Goal: Information Seeking & Learning: Learn about a topic

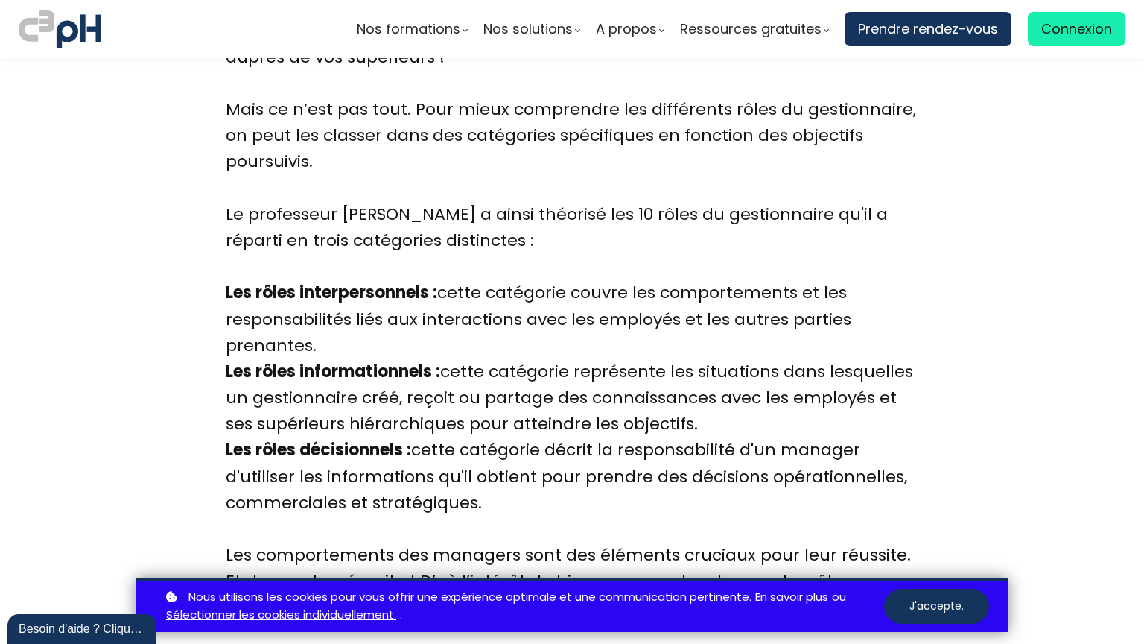
scroll to position [1282, 0]
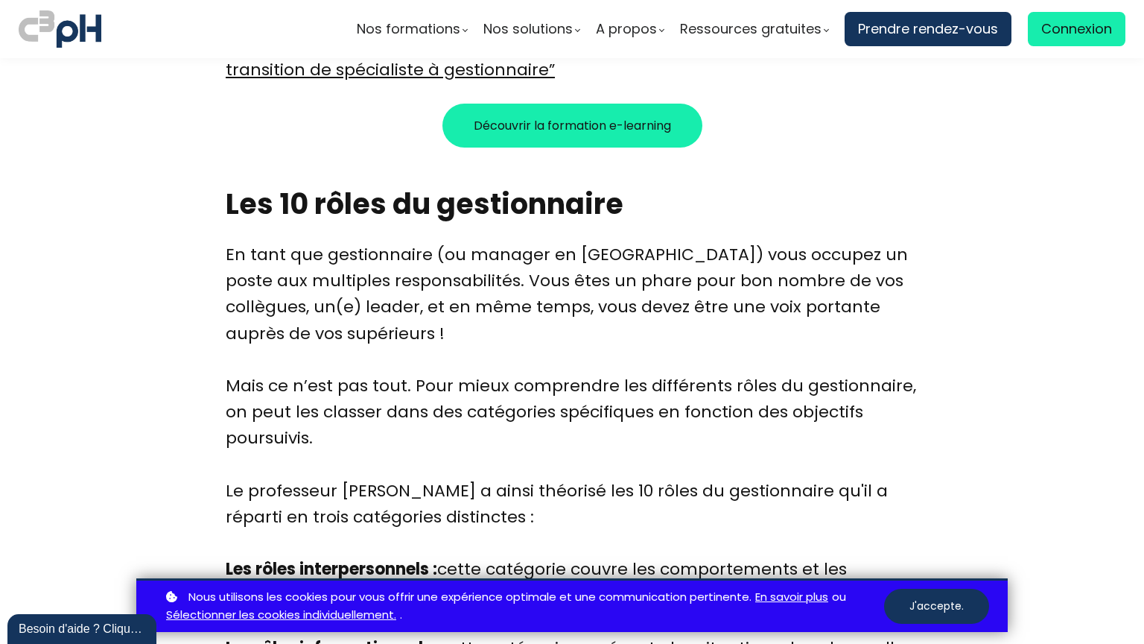
click at [370, 142] on div "Découvrir la formation e-learning" at bounding box center [572, 126] width 693 height 44
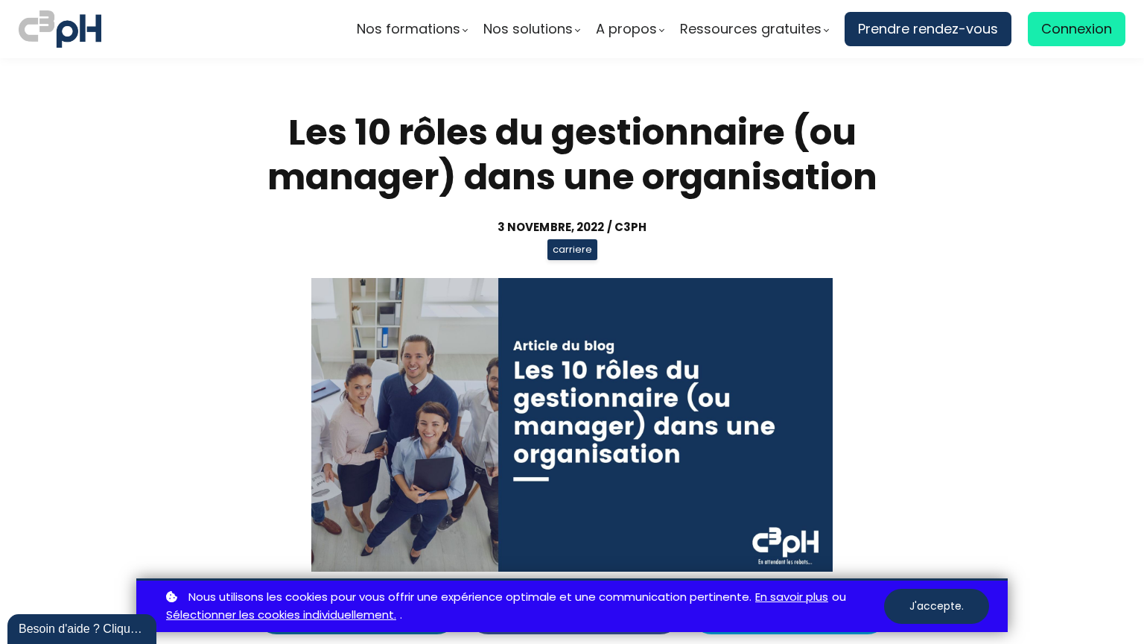
scroll to position [0, 0]
click at [630, 155] on h1 "Les 10 rôles du gestionnaire (ou manager) dans une organisation" at bounding box center [572, 154] width 693 height 89
click at [328, 168] on div "Les 10 rôles du gestionnaire (ou manager) dans une organisation 3 novembre, 202…" at bounding box center [572, 340] width 693 height 461
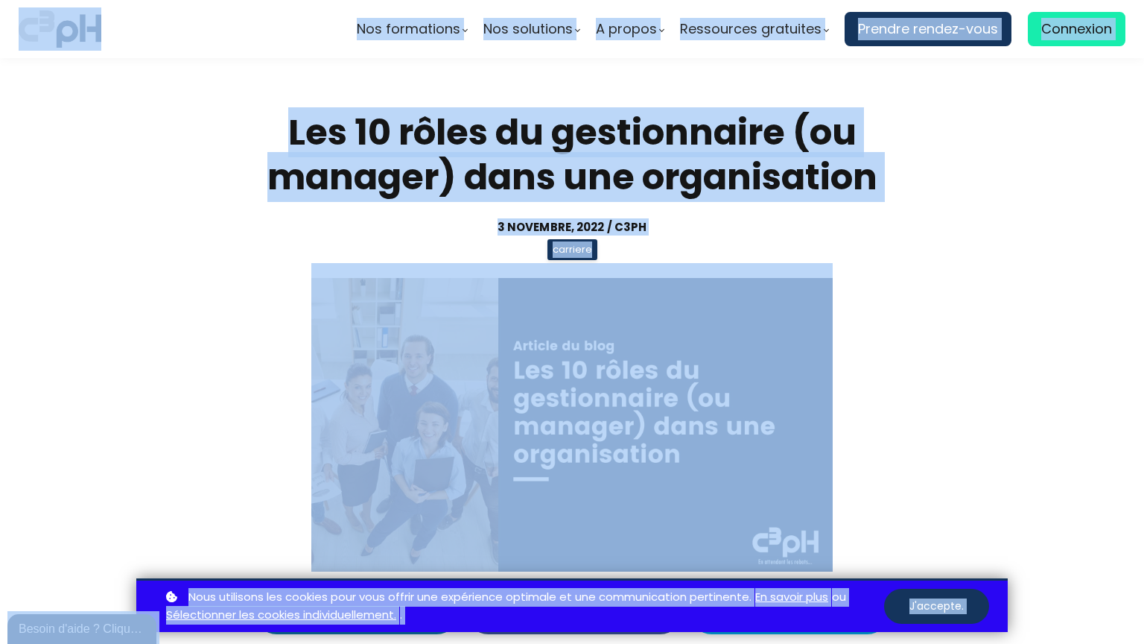
click at [294, 269] on div "Les 10 rôles du gestionnaire (ou manager) dans une organisation 3 novembre, 202…" at bounding box center [572, 340] width 693 height 461
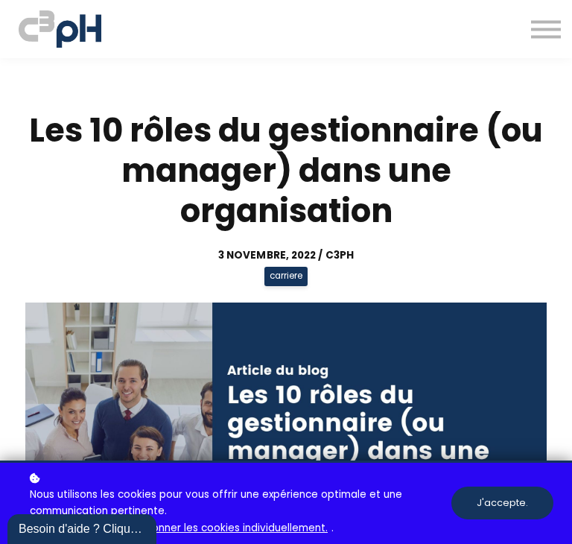
click at [137, 137] on h1 "Les 10 rôles du gestionnaire (ou manager) dans une organisation" at bounding box center [286, 170] width 535 height 121
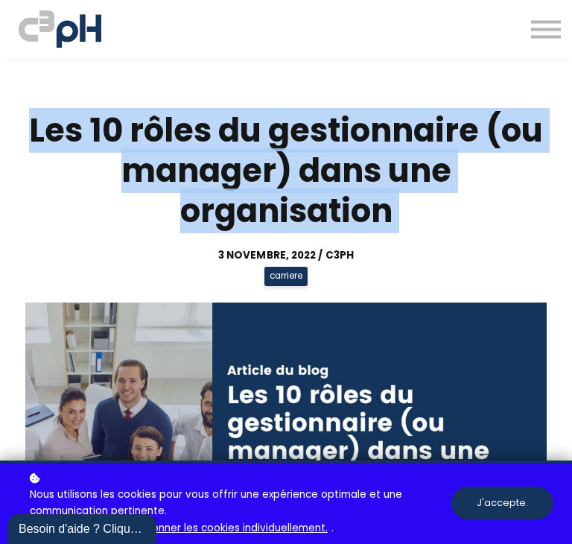
copy div "Les 10 rôles du gestionnaire (ou manager) dans une organisation"
click at [376, 229] on h1 "Les 10 rôles du gestionnaire (ou manager) dans une organisation" at bounding box center [286, 170] width 535 height 121
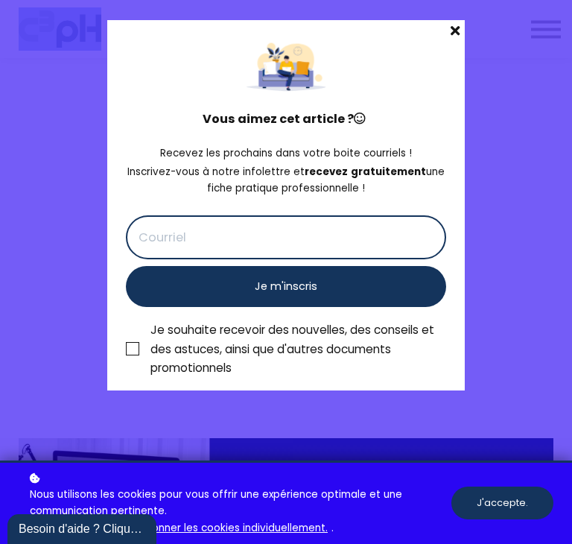
drag, startPoint x: 19, startPoint y: 147, endPoint x: 301, endPoint y: -32, distance: 334.2
click at [301, 0] on html "Nos formations Parcours gestionnaire Parcours employés" at bounding box center [286, 272] width 572 height 544
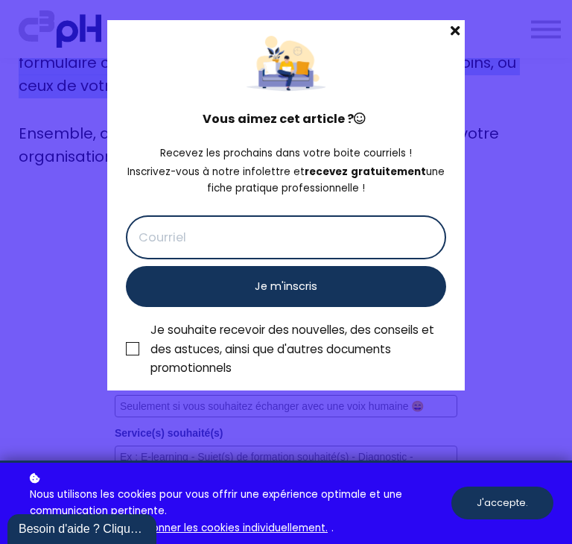
click at [451, 35] on span at bounding box center [454, 30] width 19 height 21
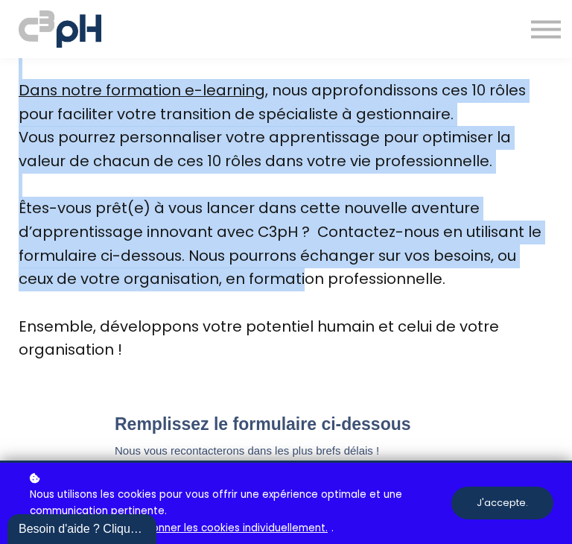
scroll to position [4718, 0]
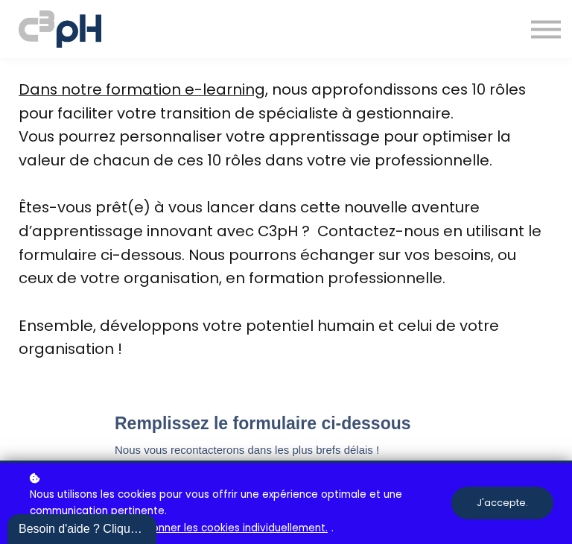
click at [439, 275] on div "Êtes-vous prêt(e) à vous lancer dans cette nouvelle aventure d’apprentissage in…" at bounding box center [286, 255] width 535 height 118
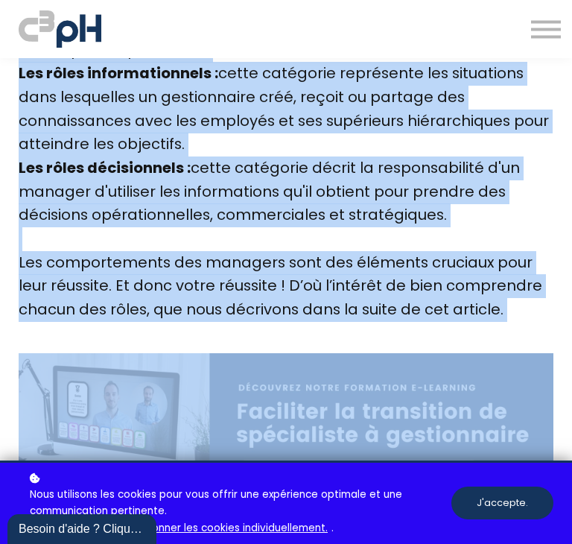
scroll to position [0, 0]
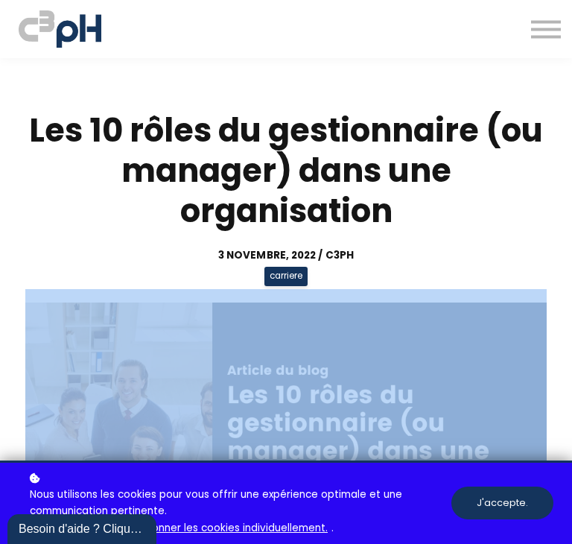
drag, startPoint x: 439, startPoint y: 275, endPoint x: 11, endPoint y: 455, distance: 464.0
click at [11, 455] on div "Nos formations Parcours gestionnaire Parcours employés" at bounding box center [286, 272] width 572 height 544
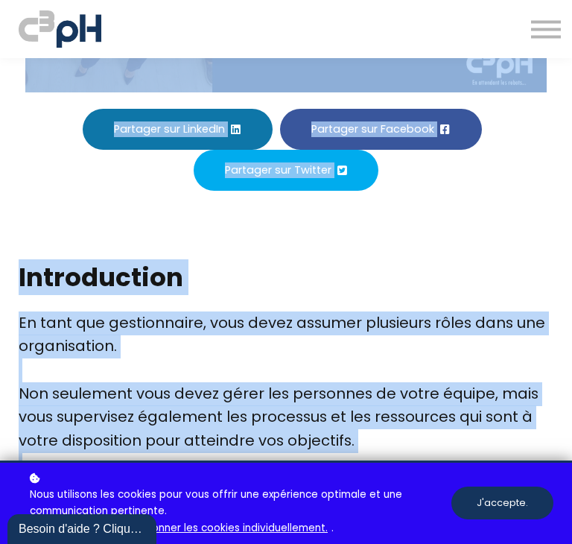
scroll to position [503, 0]
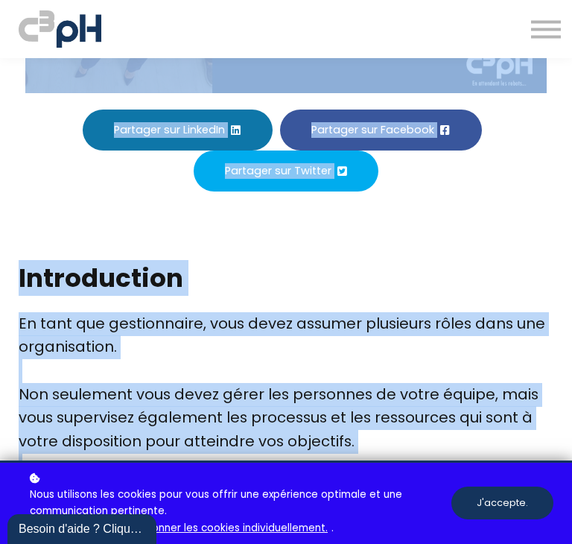
copy div "Partager sur LinkedIn Partager sur Facebook Partager sur Twitter Introduction E…"
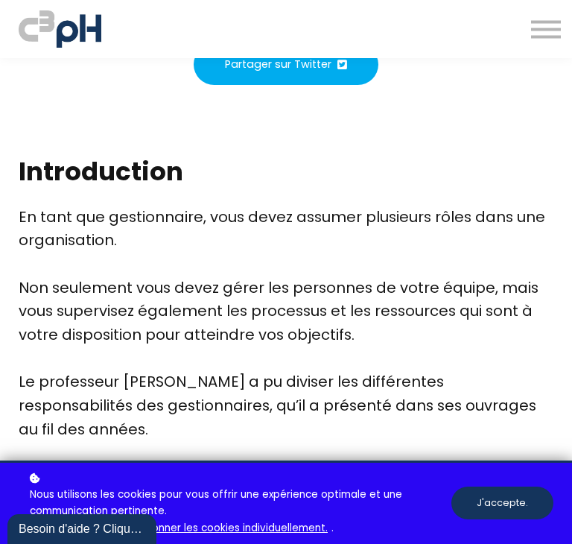
scroll to position [612, 0]
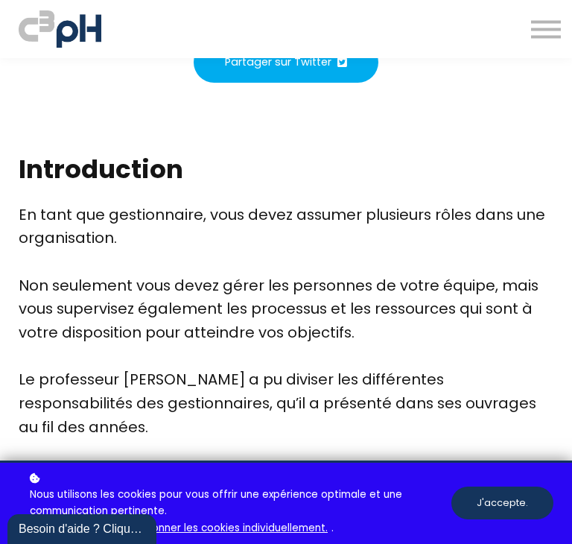
drag, startPoint x: 22, startPoint y: 177, endPoint x: 139, endPoint y: 363, distance: 219.5
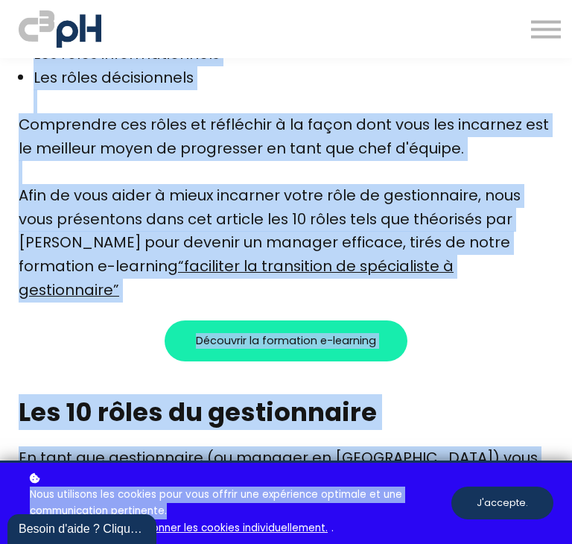
scroll to position [1156, 0]
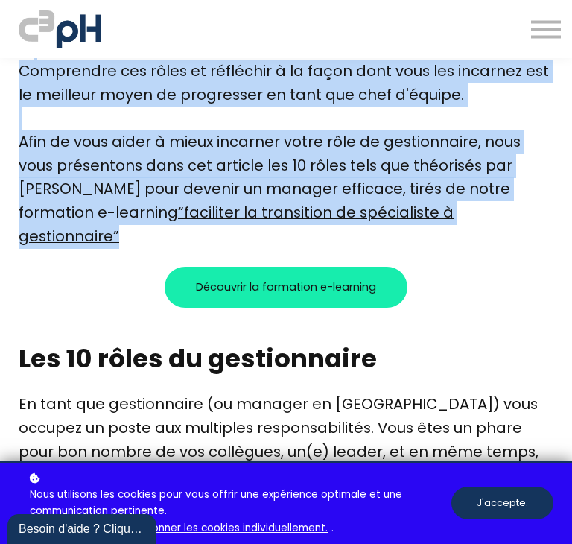
drag, startPoint x: 20, startPoint y: 162, endPoint x: 175, endPoint y: 235, distance: 171.3
copy div "Introduction En tant que gestionnaire, vous devez assumer plusieurs rôles dans …"
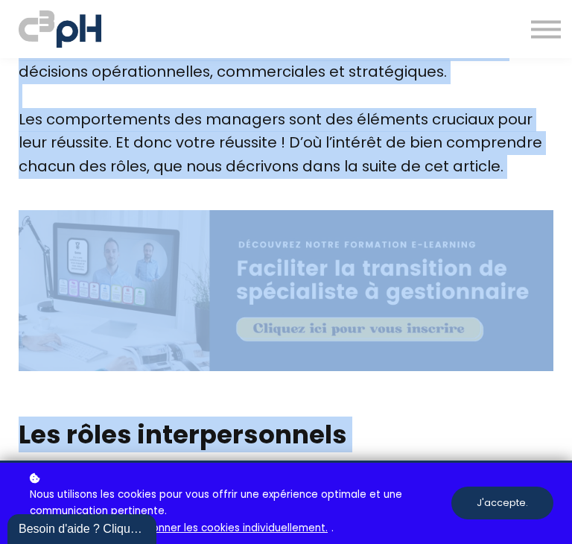
scroll to position [2010, 0]
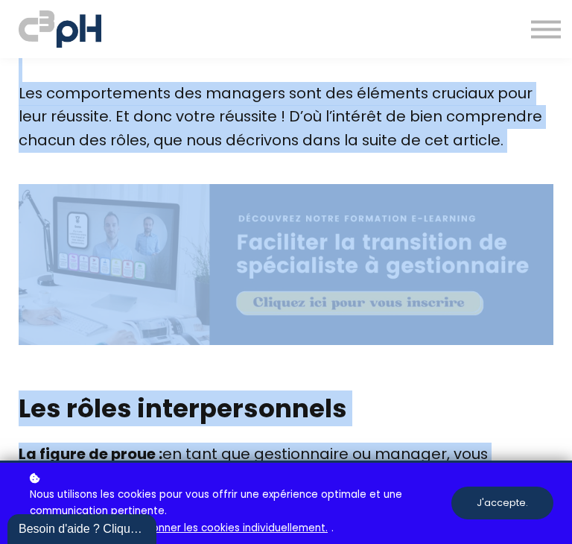
drag, startPoint x: 18, startPoint y: 147, endPoint x: 548, endPoint y: 144, distance: 530.4
copy div "Les 10 rôles du gestionnaire En tant que gestionnaire (ou manager en France) vo…"
click at [27, 483] on p "Nous utilisons les cookies pour vous offrir une expérience optimale et une comm…" at bounding box center [238, 503] width 425 height 66
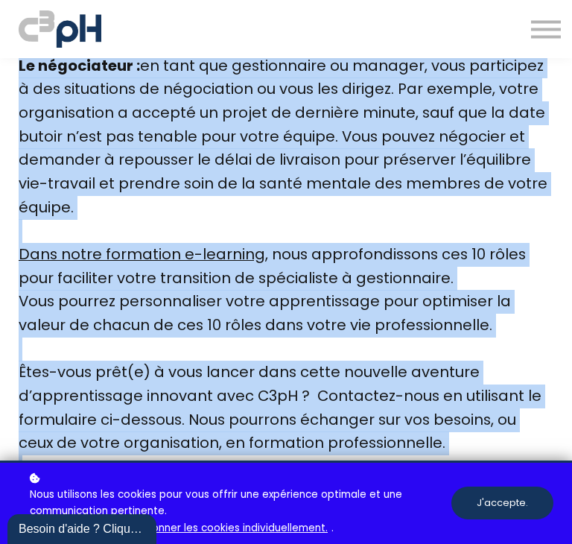
scroll to position [4656, 0]
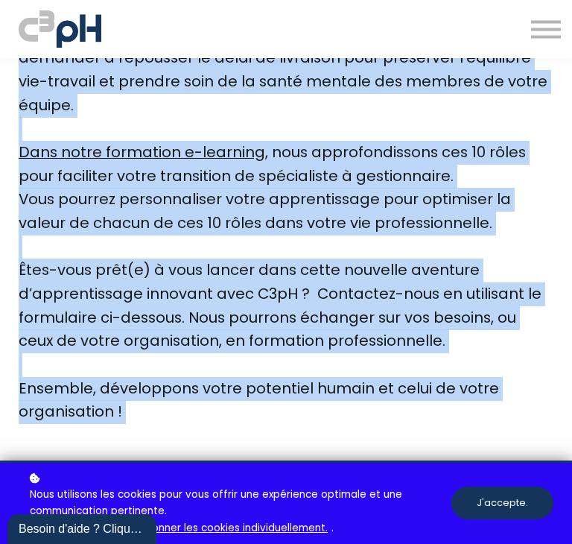
drag, startPoint x: 18, startPoint y: 174, endPoint x: 180, endPoint y: 410, distance: 286.0
copy div "Les rôles interpersonnels La figure de proue : en tant que gestionnaire ou mana…"
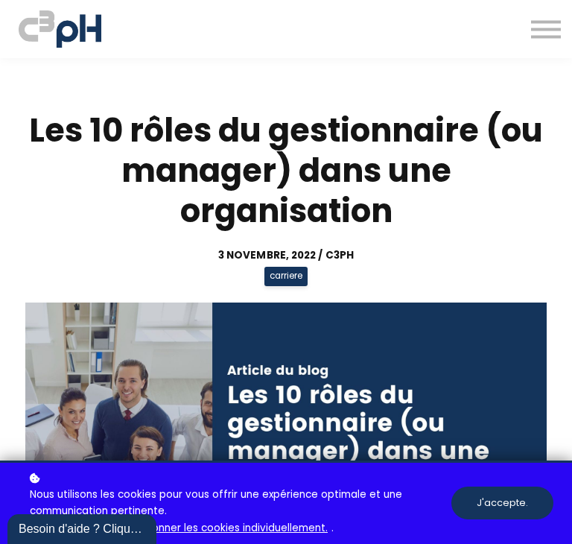
scroll to position [4656, 0]
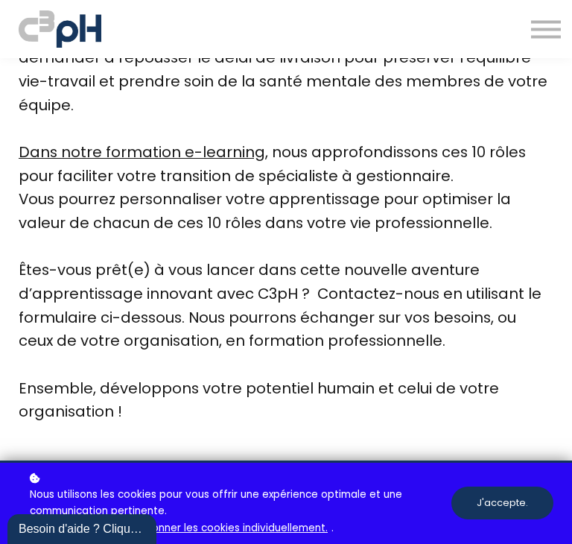
click at [120, 80] on div "Le négociateur : en tant que gestionnaire ou manager, vous participez à des sit…" at bounding box center [286, 70] width 535 height 236
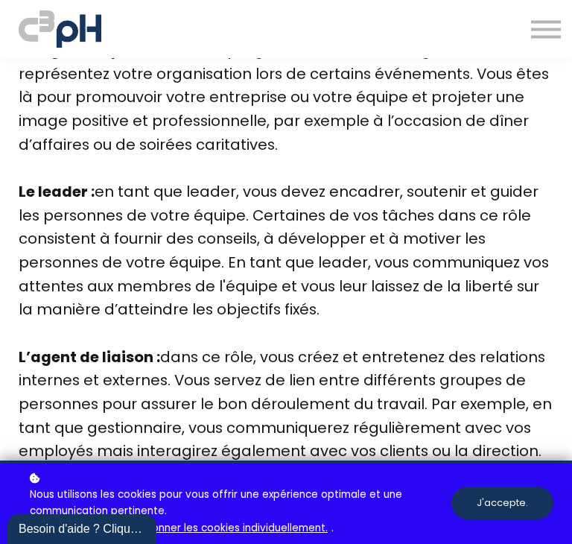
scroll to position [2415, 0]
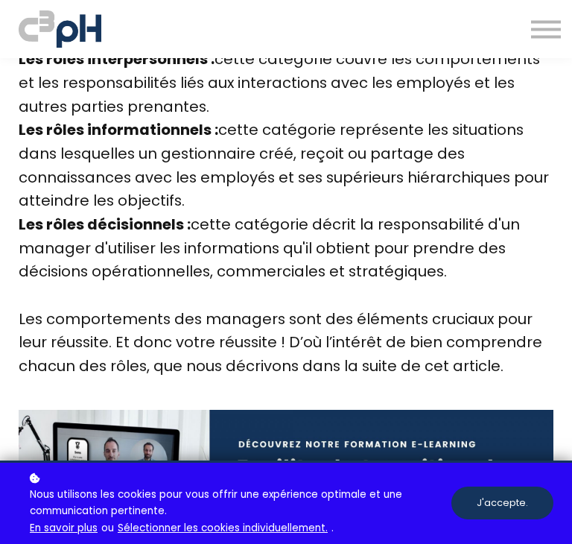
scroll to position [2133, 0]
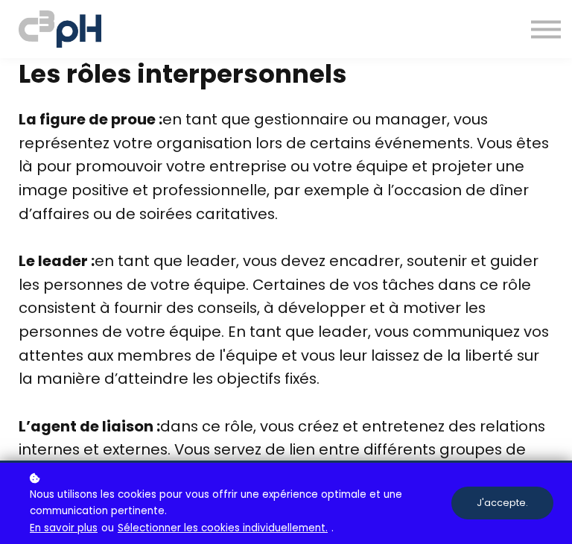
scroll to position [2347, 0]
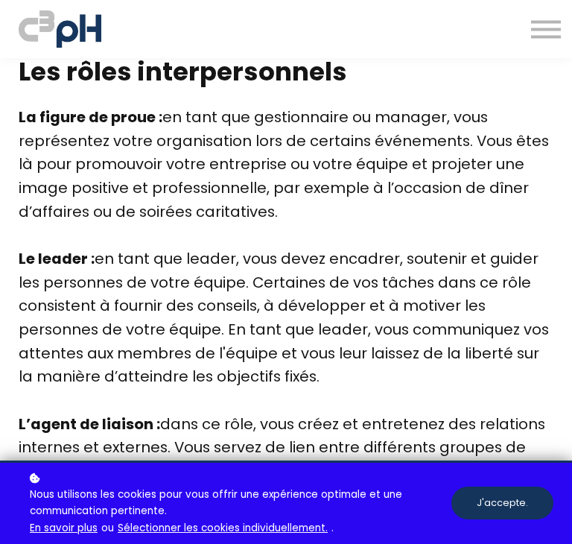
click at [113, 125] on b "La figure de proue :" at bounding box center [91, 117] width 144 height 21
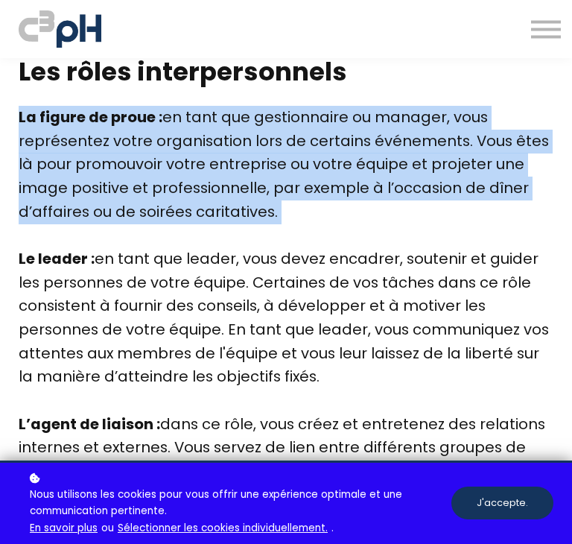
copy div "La figure de proue : en tant que gestionnaire ou manager, vous représentez votr…"
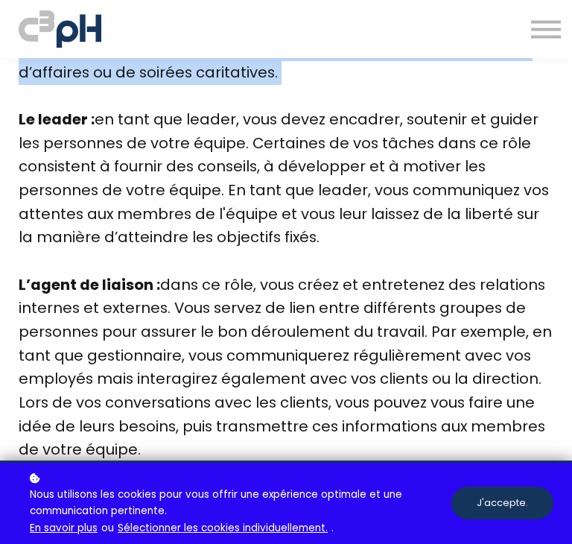
scroll to position [2485, 0]
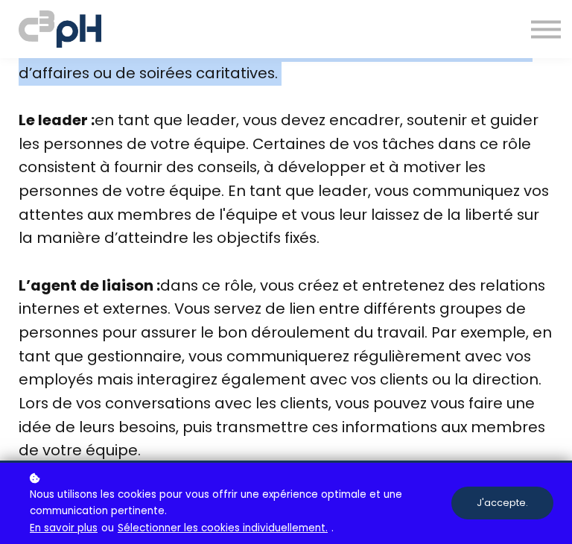
click at [127, 202] on div "Le leader : en tant que leader, vous devez encadrer, soutenir et guider les per…" at bounding box center [286, 191] width 535 height 165
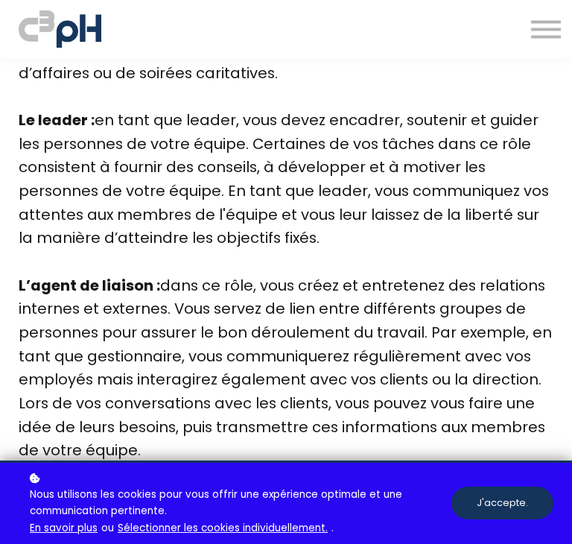
click at [127, 202] on div "Le leader : en tant que leader, vous devez encadrer, soutenir et guider les per…" at bounding box center [286, 191] width 535 height 165
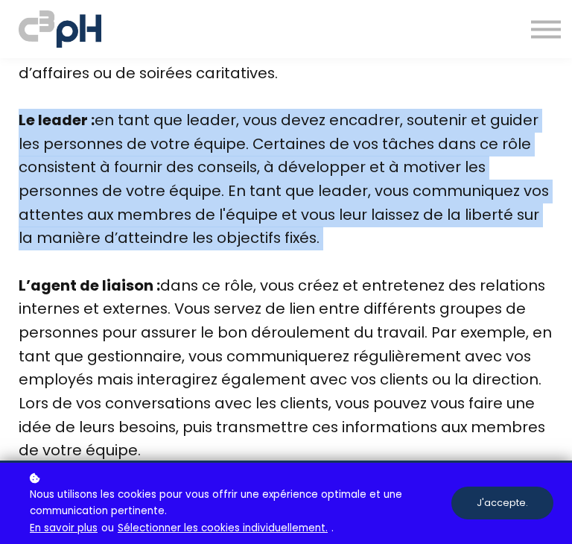
copy div "Le leader : en tant que leader, vous devez encadrer, soutenir et guider les per…"
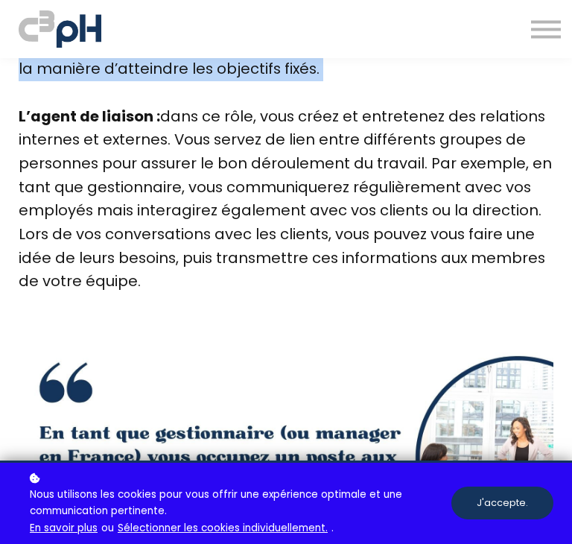
scroll to position [2655, 0]
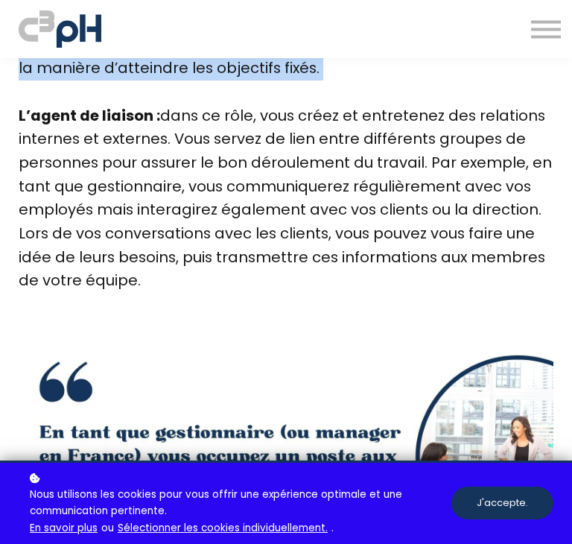
click at [123, 267] on div "L’agent de liaison : dans ce rôle, vous créez et entretenez des relations inter…" at bounding box center [286, 198] width 535 height 188
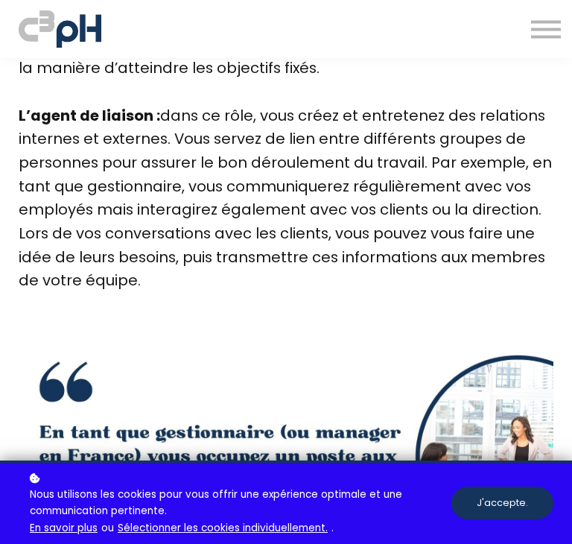
click at [123, 267] on div "L’agent de liaison : dans ce rôle, vous créez et entretenez des relations inter…" at bounding box center [286, 198] width 535 height 188
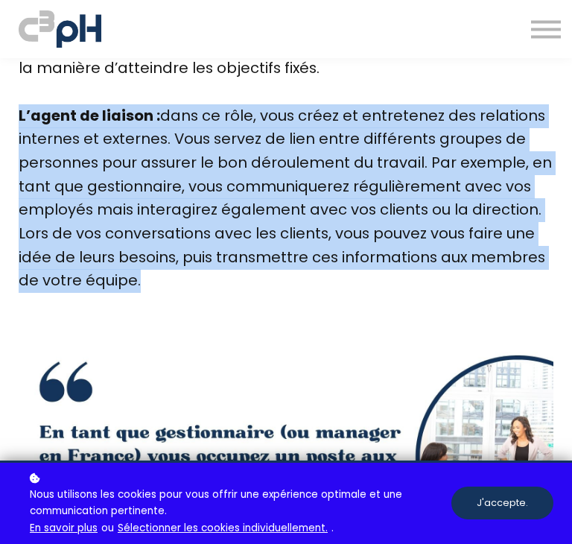
copy div "L’agent de liaison : dans ce rôle, vous créez et entretenez des relations inter…"
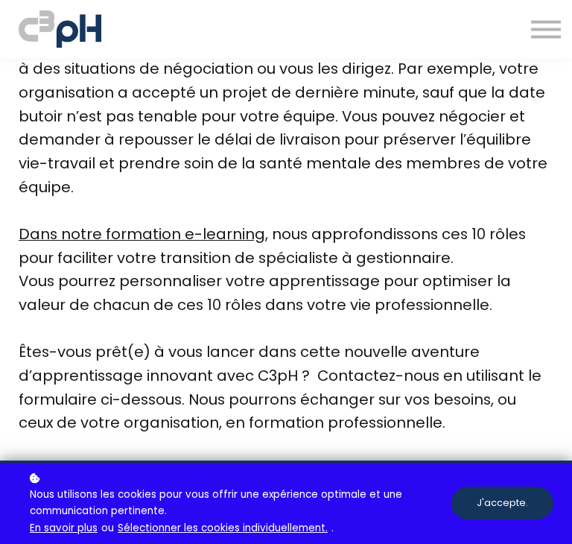
scroll to position [4572, 0]
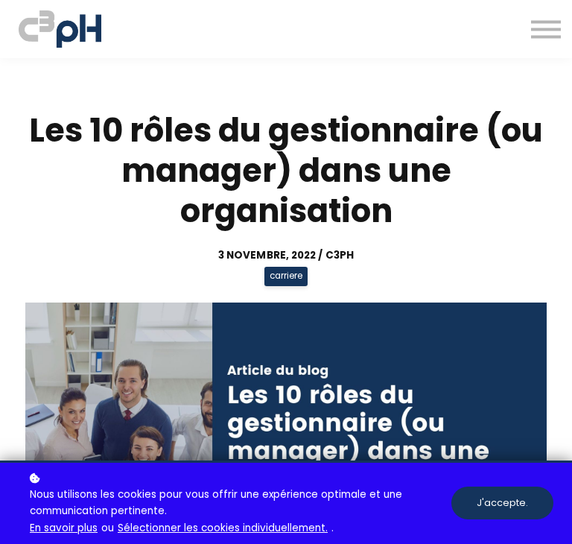
scroll to position [4572, 0]
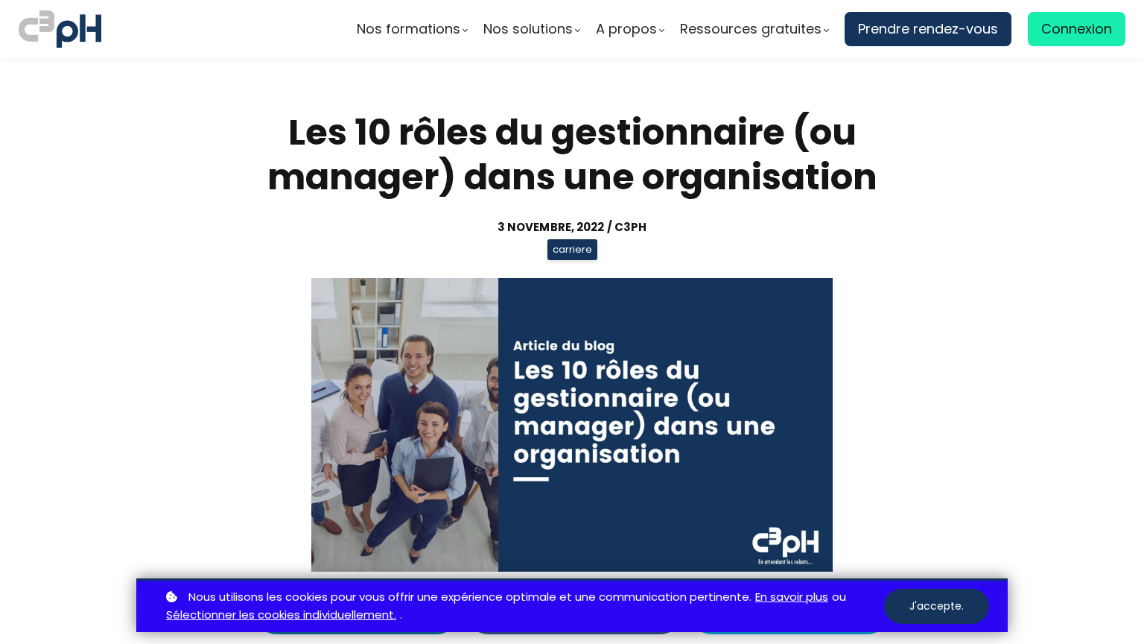
click at [371, 183] on h1 "Les 10 rôles du gestionnaire (ou manager) dans une organisation" at bounding box center [572, 154] width 693 height 89
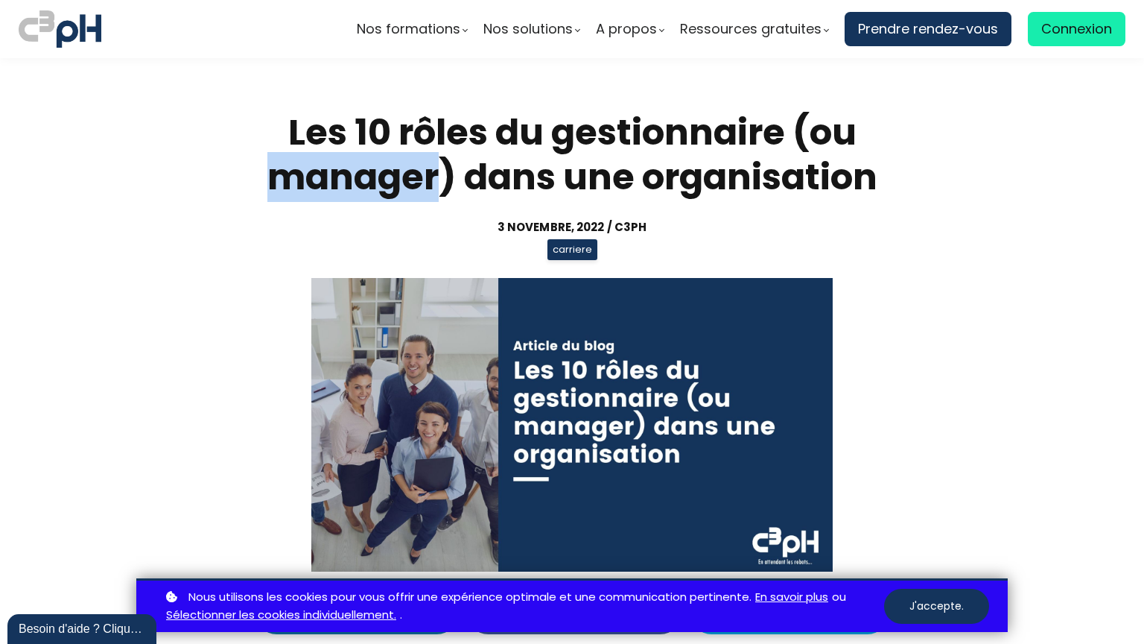
click at [371, 183] on h1 "Les 10 rôles du gestionnaire (ou manager) dans une organisation" at bounding box center [572, 154] width 693 height 89
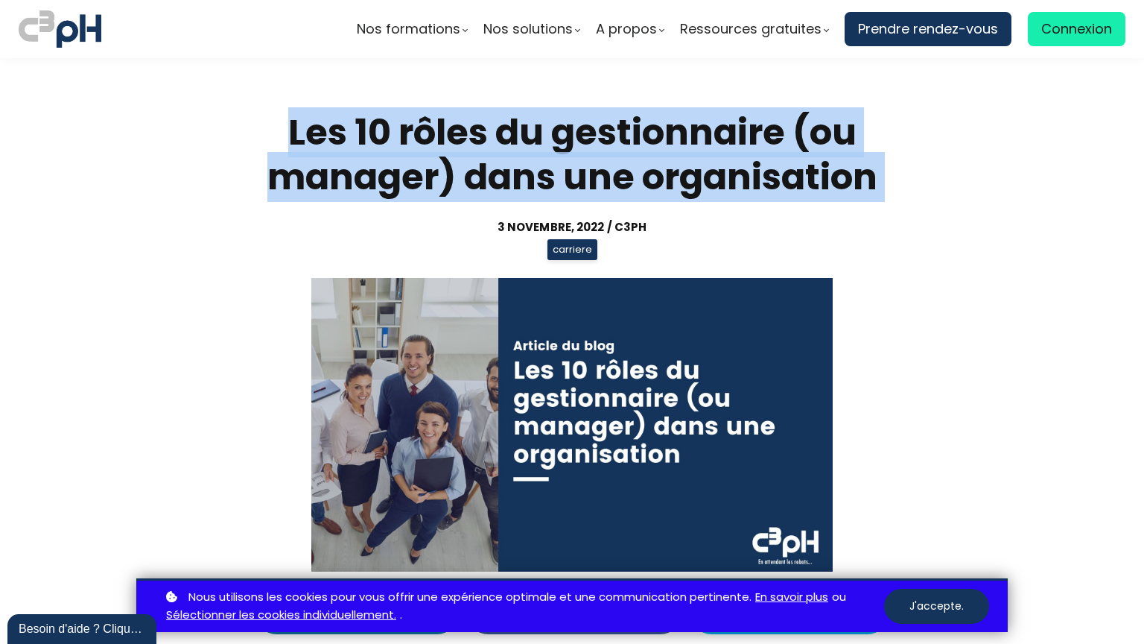
click at [371, 183] on h1 "Les 10 rôles du gestionnaire (ou manager) dans une organisation" at bounding box center [572, 154] width 693 height 89
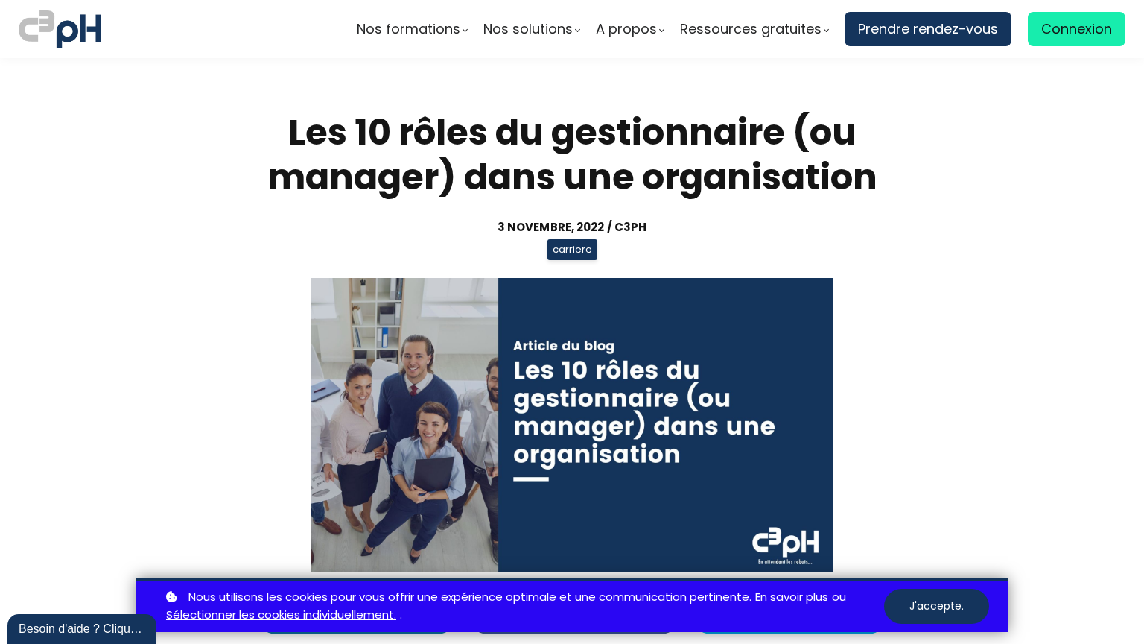
click at [371, 183] on h1 "Les 10 rôles du gestionnaire (ou manager) dans une organisation" at bounding box center [572, 154] width 693 height 89
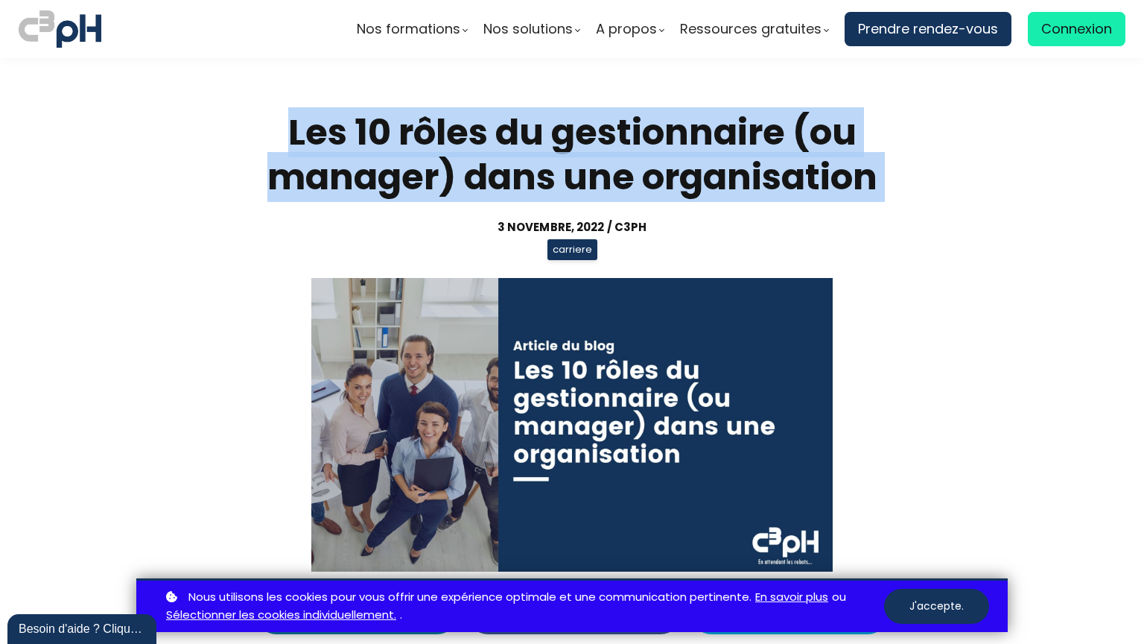
copy div "Les 10 rôles du gestionnaire (ou manager) dans une organisation"
